Goal: Transaction & Acquisition: Purchase product/service

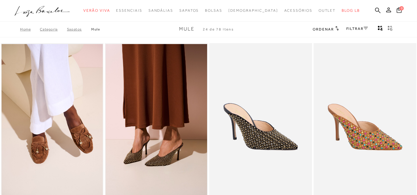
drag, startPoint x: 419, startPoint y: 18, endPoint x: 411, endPoint y: -24, distance: 42.4
click at [411, 0] on html "Página da coleção de Mule está carregada categoryHeader .a{fill-rule:evenodd;} …" at bounding box center [208, 97] width 417 height 195
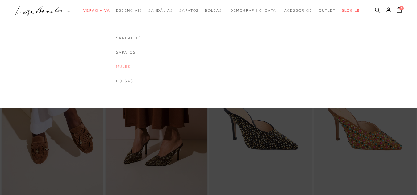
click at [138, 66] on link "Mules" at bounding box center [128, 66] width 25 height 5
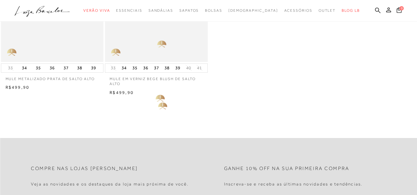
scroll to position [103, 0]
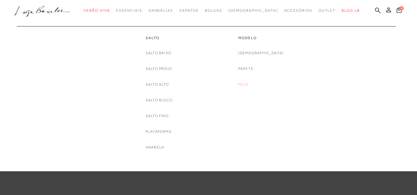
click at [249, 85] on link "Mule" at bounding box center [243, 84] width 11 height 6
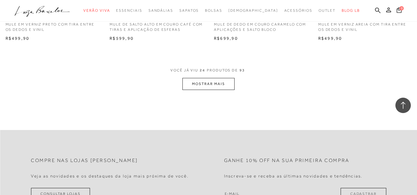
scroll to position [1161, 0]
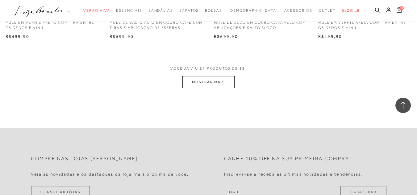
click at [214, 83] on button "MOSTRAR MAIS" at bounding box center [208, 82] width 52 height 12
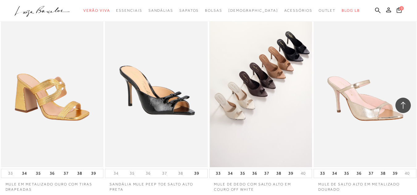
scroll to position [1984, 0]
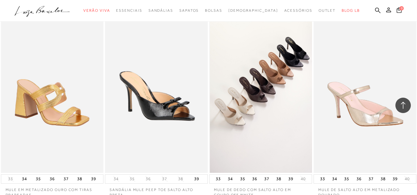
click at [277, 104] on img at bounding box center [261, 96] width 102 height 154
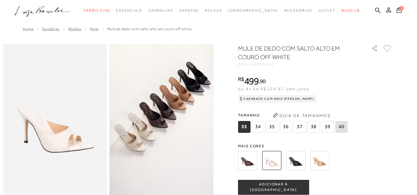
click at [327, 164] on img at bounding box center [319, 160] width 19 height 19
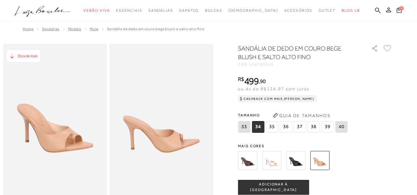
click at [249, 159] on img at bounding box center [247, 160] width 19 height 19
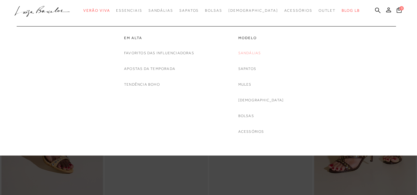
click at [261, 52] on link "Sandálias" at bounding box center [249, 53] width 23 height 6
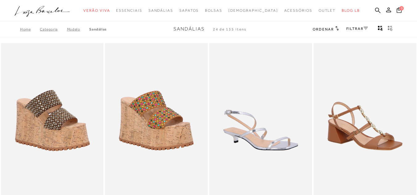
click at [352, 29] on link "FILTRAR" at bounding box center [357, 29] width 22 height 4
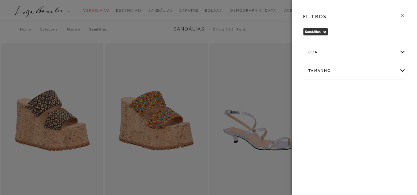
click at [320, 54] on div "cor" at bounding box center [354, 52] width 102 height 16
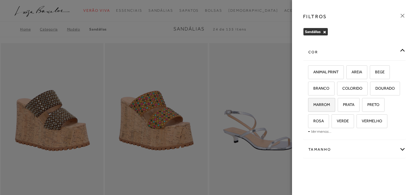
click at [320, 104] on span "MARROM" at bounding box center [318, 104] width 21 height 5
click at [313, 104] on input "MARROM" at bounding box center [310, 106] width 6 height 6
checkbox input "true"
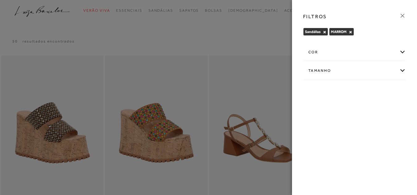
drag, startPoint x: 402, startPoint y: 18, endPoint x: 409, endPoint y: 21, distance: 8.1
click at [402, 18] on icon at bounding box center [402, 15] width 7 height 7
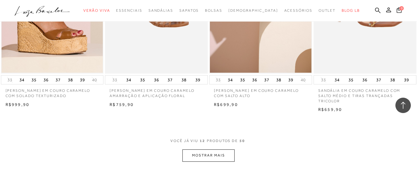
scroll to position [582, 0]
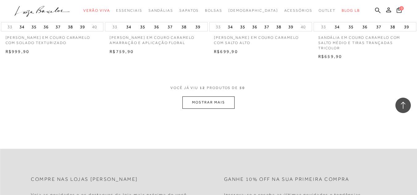
click at [196, 99] on button "MOSTRAR MAIS" at bounding box center [208, 103] width 52 height 12
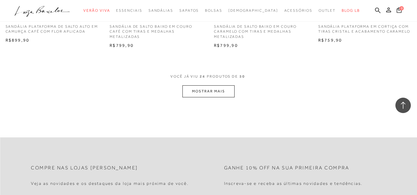
scroll to position [1188, 0]
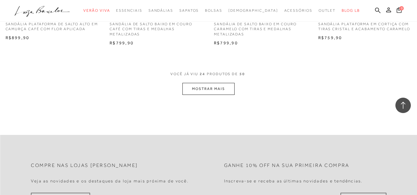
click at [208, 92] on button "MOSTRAR MAIS" at bounding box center [208, 89] width 52 height 12
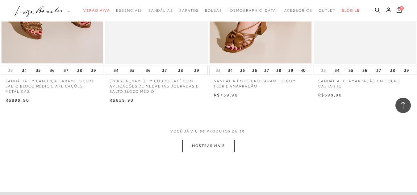
scroll to position [1759, 0]
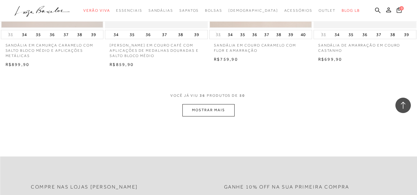
click at [223, 111] on button "MOSTRAR MAIS" at bounding box center [208, 110] width 52 height 12
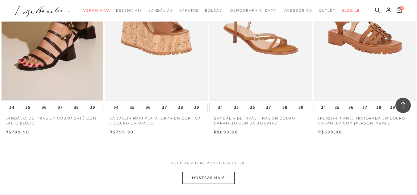
scroll to position [2316, 0]
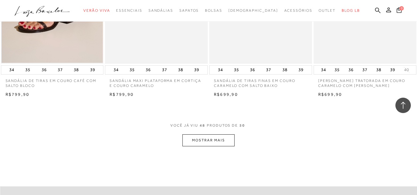
click at [211, 142] on button "MOSTRAR MAIS" at bounding box center [208, 140] width 52 height 12
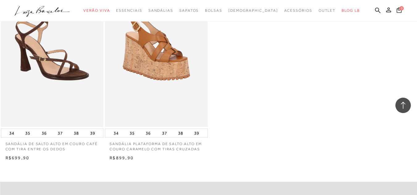
scroll to position [2460, 0]
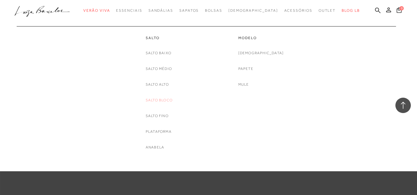
click at [165, 99] on link "Salto Bloco" at bounding box center [159, 100] width 27 height 6
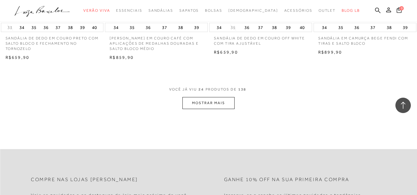
scroll to position [1161, 0]
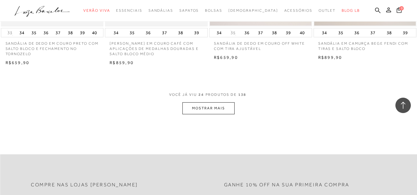
click at [218, 112] on button "MOSTRAR MAIS" at bounding box center [208, 108] width 52 height 12
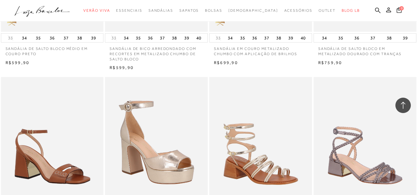
scroll to position [770, 0]
